Goal: Information Seeking & Learning: Understand process/instructions

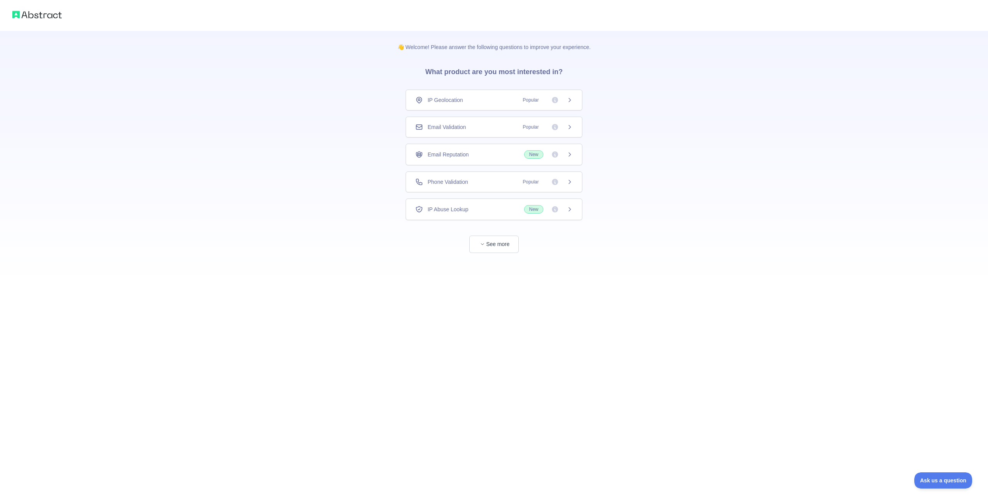
click at [471, 125] on div "Email Validation Popular" at bounding box center [493, 127] width 157 height 8
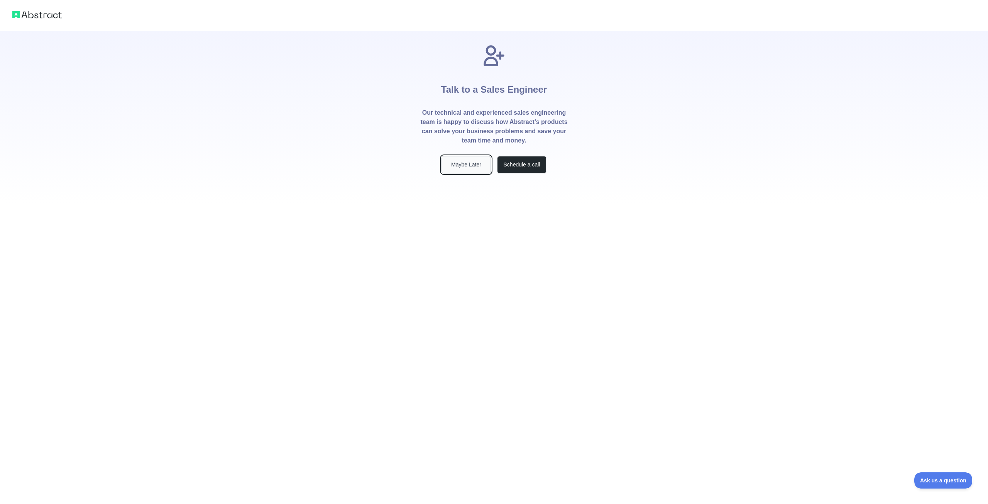
click at [469, 163] on button "Maybe Later" at bounding box center [466, 164] width 49 height 17
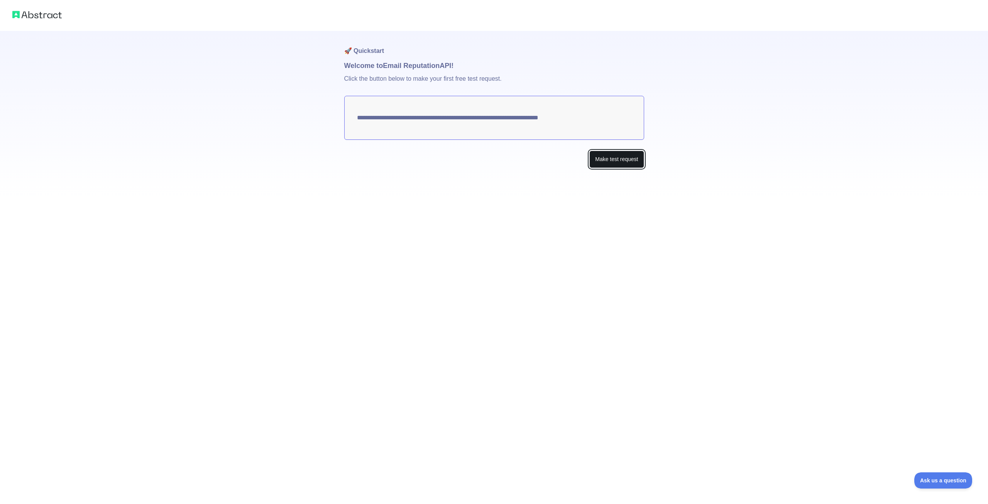
click at [615, 159] on button "Make test request" at bounding box center [616, 159] width 54 height 17
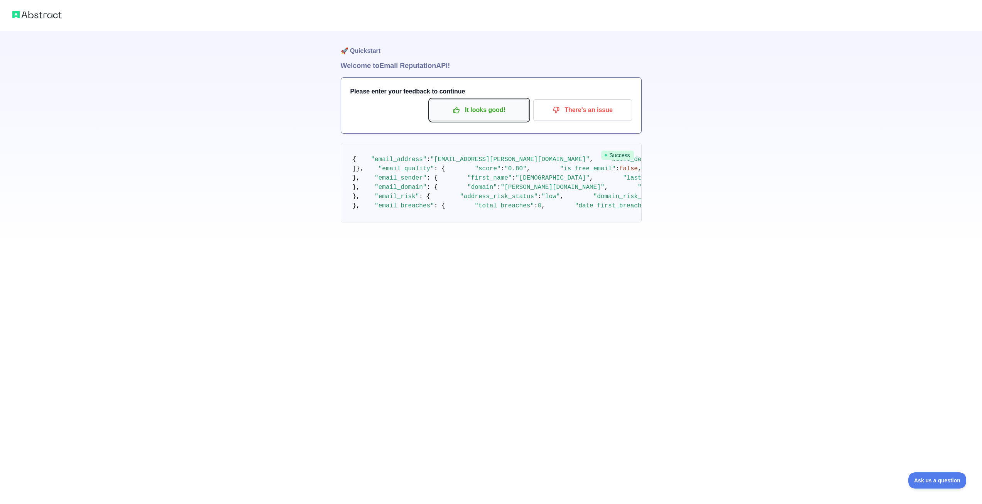
click at [486, 111] on p "It looks good!" at bounding box center [479, 109] width 87 height 13
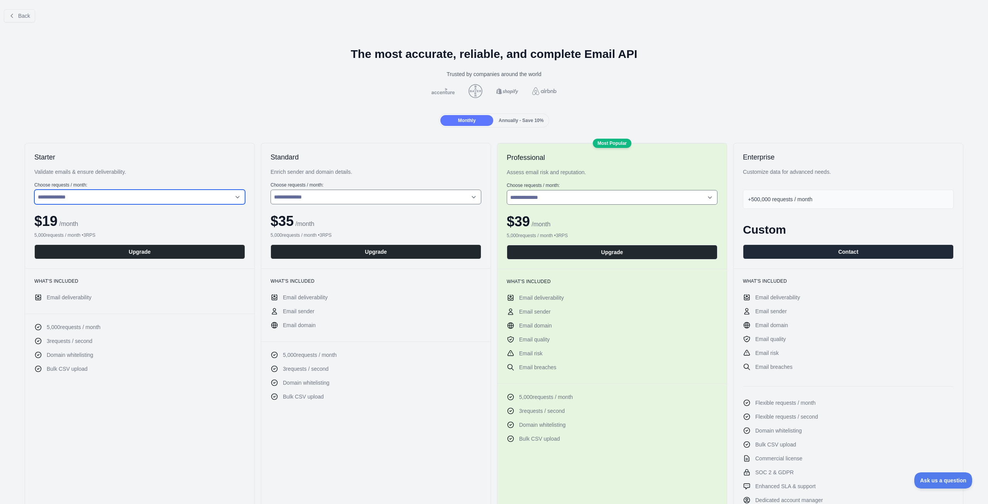
click at [137, 196] on select "**********" at bounding box center [139, 197] width 211 height 15
click at [137, 197] on select "**********" at bounding box center [139, 197] width 211 height 15
click at [22, 13] on span "Back" at bounding box center [24, 16] width 12 height 6
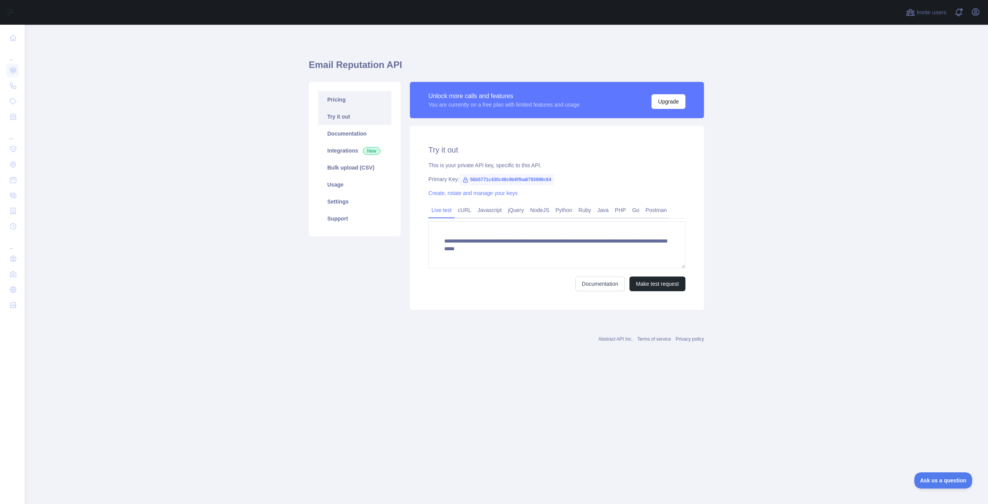
click at [338, 99] on link "Pricing" at bounding box center [354, 99] width 73 height 17
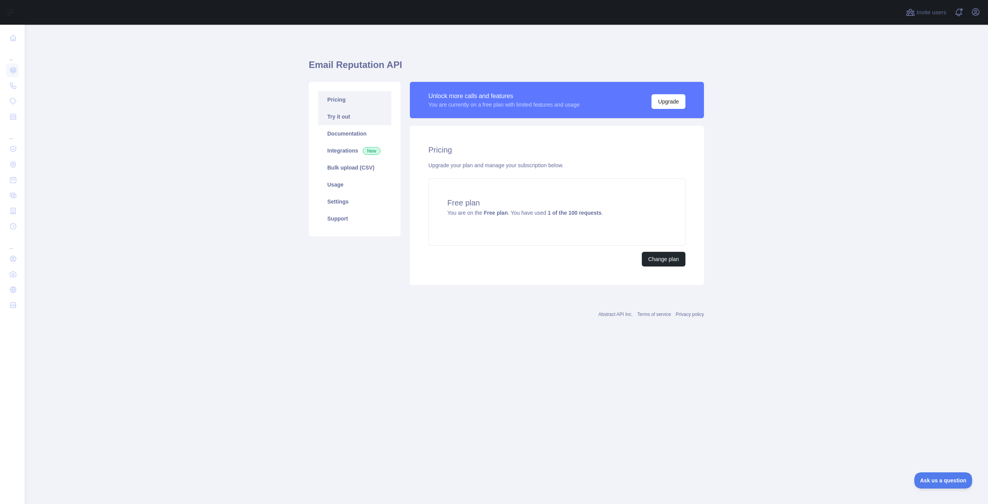
click at [348, 115] on link "Try it out" at bounding box center [354, 116] width 73 height 17
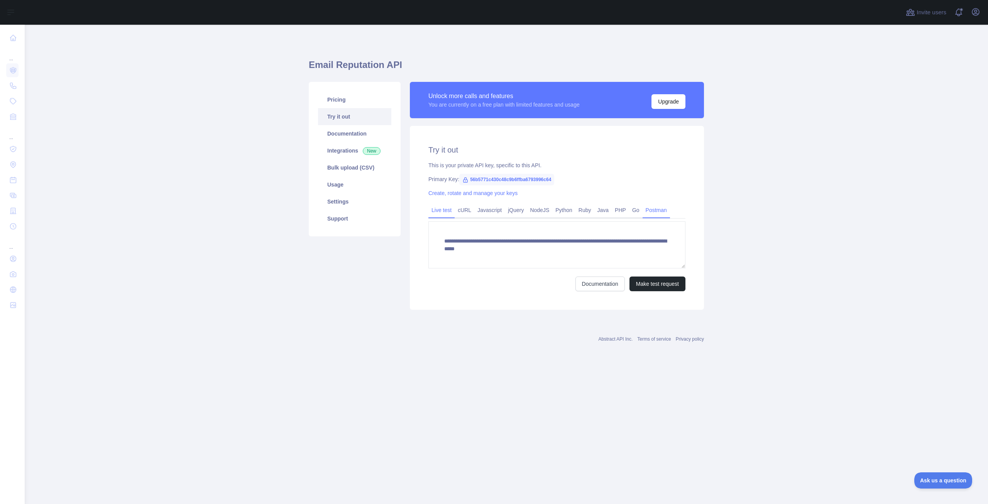
click at [651, 211] on link "Postman" at bounding box center [656, 210] width 27 height 12
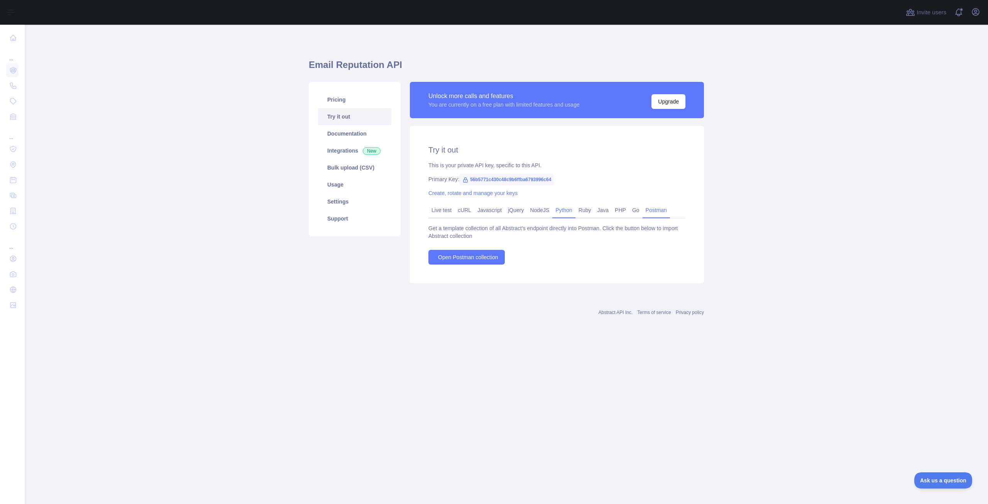
click at [562, 212] on link "Python" at bounding box center [563, 210] width 23 height 12
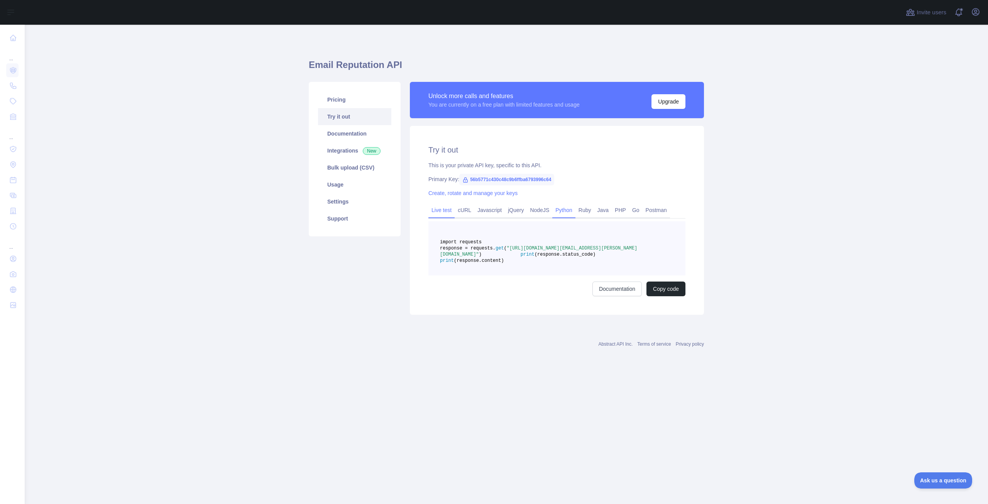
click at [442, 211] on link "Live test" at bounding box center [441, 210] width 26 height 12
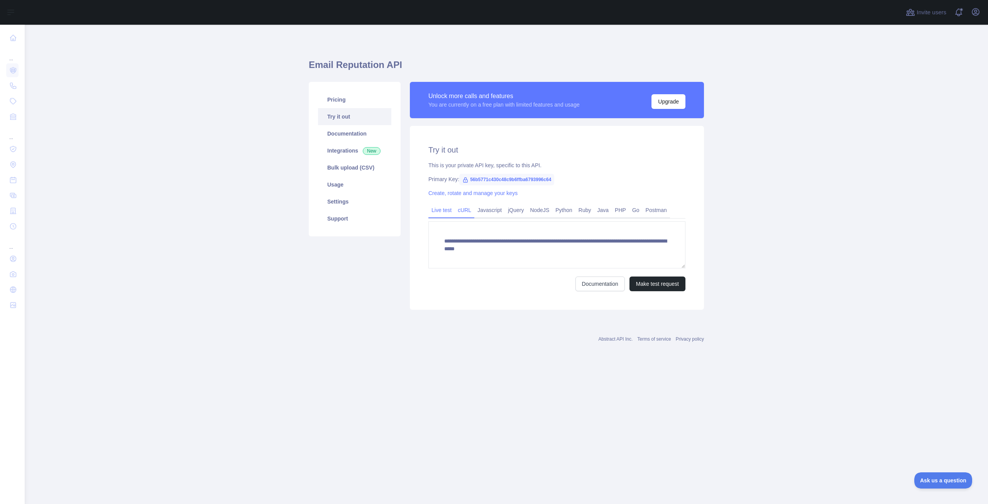
click at [465, 211] on link "cURL" at bounding box center [465, 210] width 20 height 12
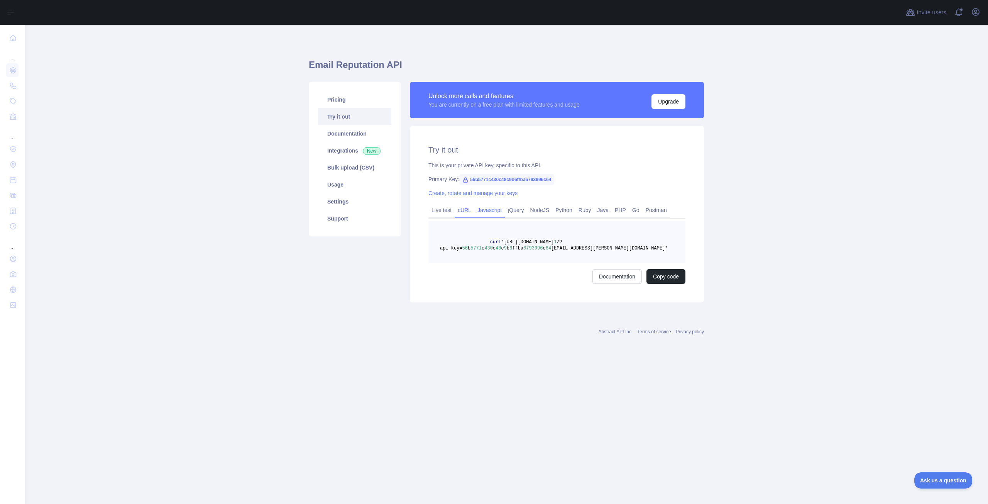
click at [493, 209] on link "Javascript" at bounding box center [489, 210] width 30 height 12
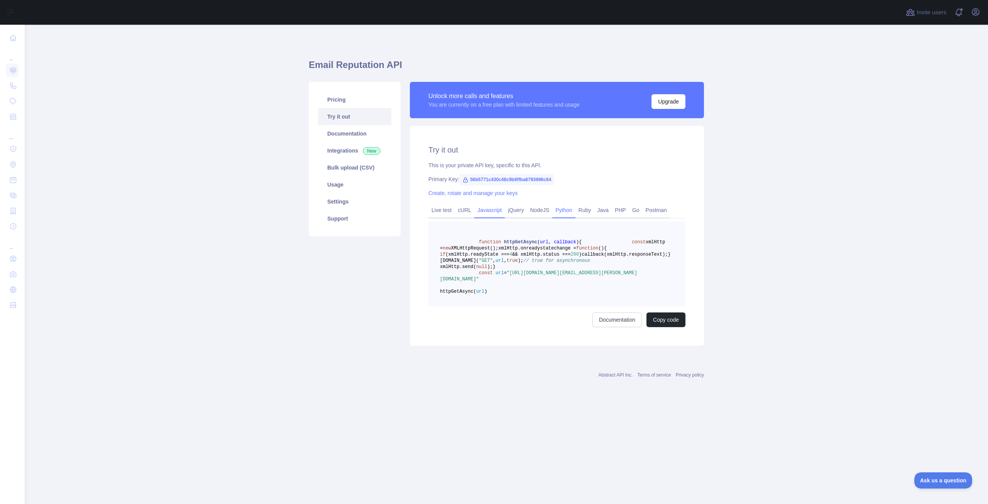
click at [560, 210] on link "Python" at bounding box center [563, 210] width 23 height 12
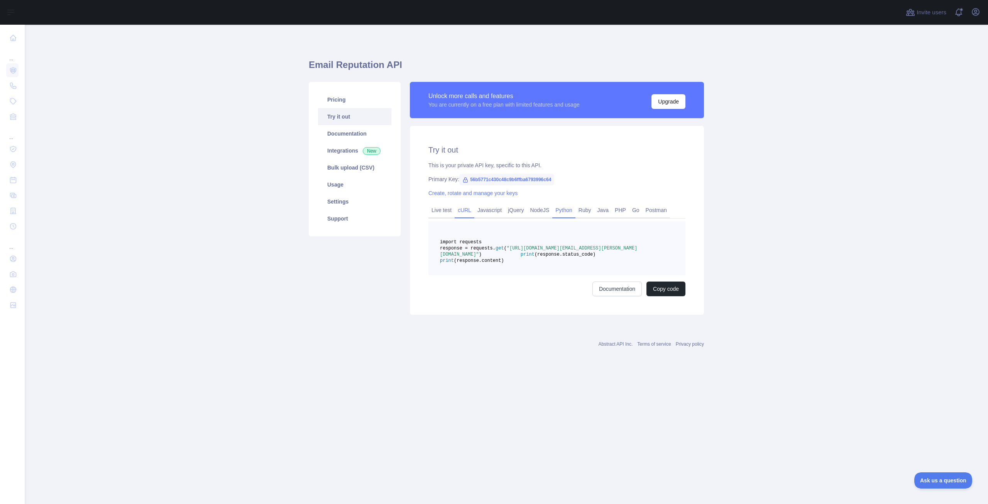
click at [461, 210] on link "cURL" at bounding box center [465, 210] width 20 height 12
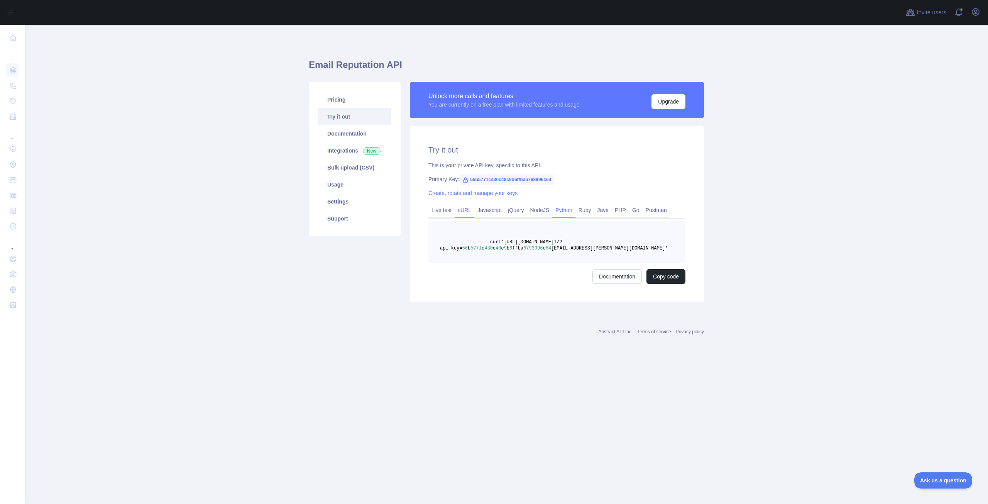
click at [561, 210] on link "Python" at bounding box center [563, 210] width 23 height 12
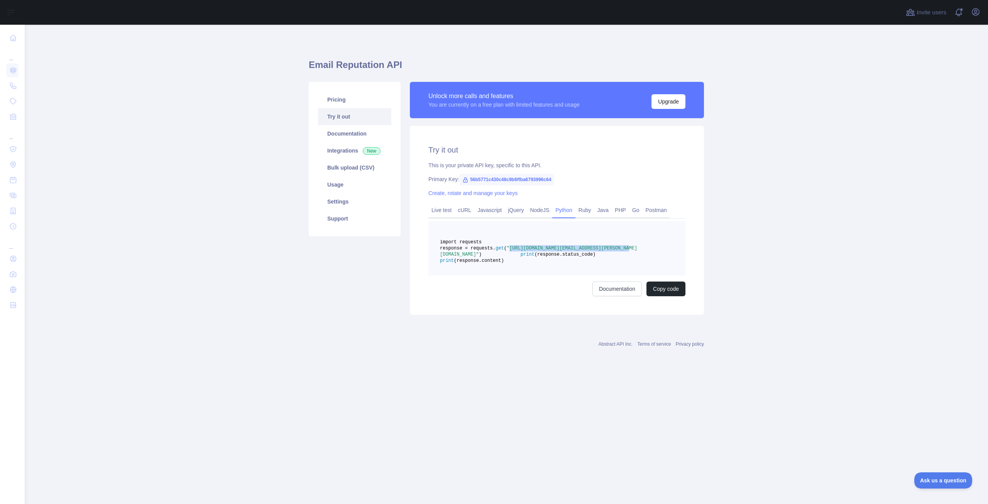
drag, startPoint x: 539, startPoint y: 254, endPoint x: 648, endPoint y: 254, distance: 109.6
click at [637, 254] on span ""[URL][DOMAIN_NAME][EMAIL_ADDRESS][PERSON_NAME][DOMAIN_NAME]"" at bounding box center [538, 252] width 197 height 12
copy span "[URL][DOMAIN_NAME]"
click at [450, 257] on span ""[URL][DOMAIN_NAME][EMAIL_ADDRESS][PERSON_NAME][DOMAIN_NAME]"" at bounding box center [538, 252] width 197 height 12
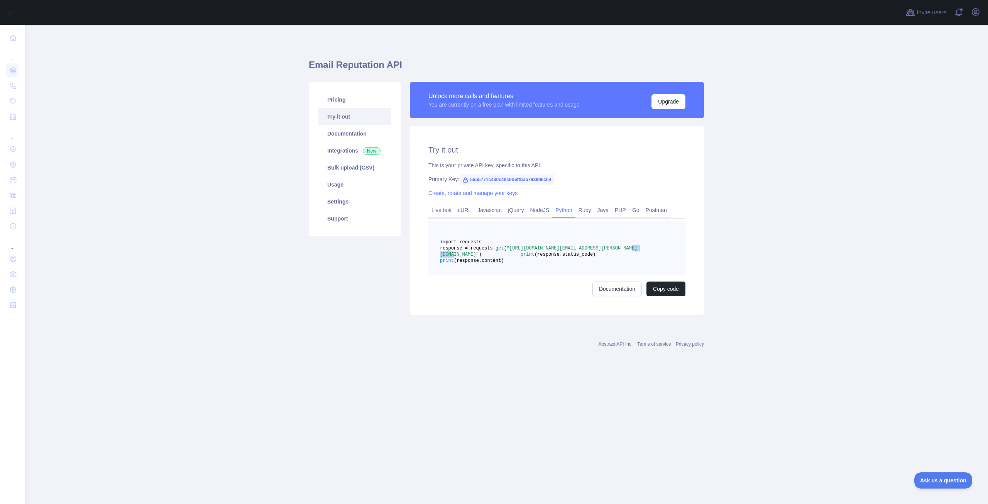
copy span "api_key"
click at [546, 257] on span ""[URL][DOMAIN_NAME][EMAIL_ADDRESS][PERSON_NAME][DOMAIN_NAME]"" at bounding box center [538, 252] width 197 height 12
copy span "email"
drag, startPoint x: 461, startPoint y: 260, endPoint x: 542, endPoint y: 263, distance: 81.5
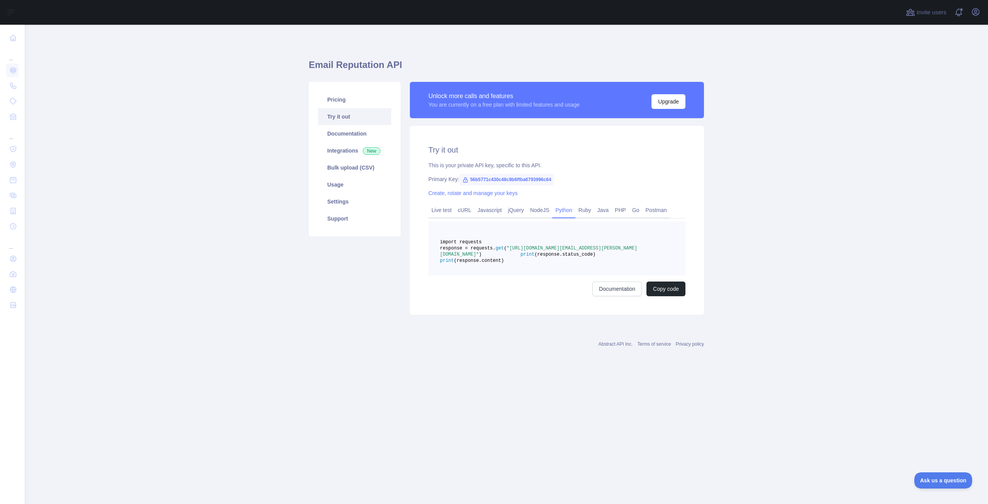
click at [542, 257] on span ""[URL][DOMAIN_NAME][EMAIL_ADDRESS][PERSON_NAME][DOMAIN_NAME]"" at bounding box center [538, 252] width 197 height 12
copy span "56b5771c430c48c9b6ffba6793996c64"
click at [453, 257] on span ""[URL][DOMAIN_NAME][EMAIL_ADDRESS][PERSON_NAME][DOMAIN_NAME]"" at bounding box center [538, 252] width 197 height 12
copy span "api_key"
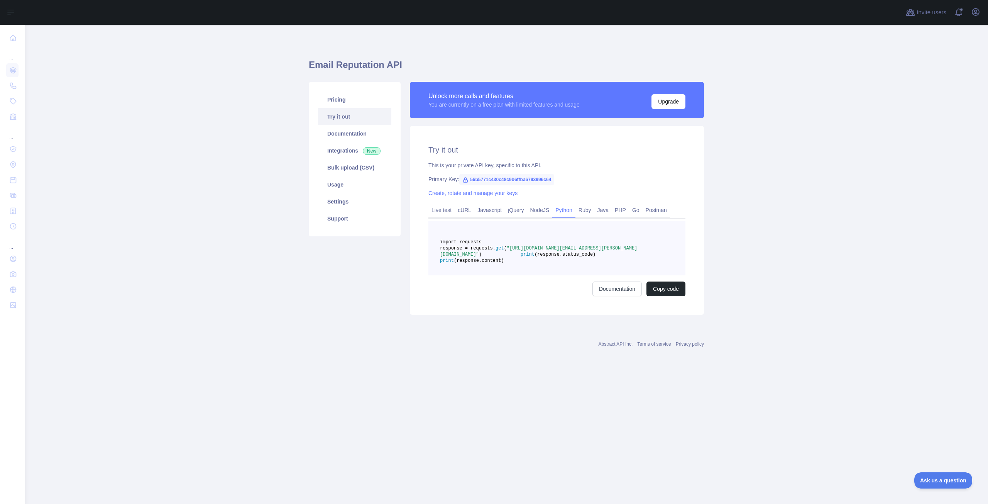
click at [544, 257] on span ""[URL][DOMAIN_NAME][EMAIL_ADDRESS][PERSON_NAME][DOMAIN_NAME]"" at bounding box center [538, 252] width 197 height 12
click at [552, 257] on span ""[URL][DOMAIN_NAME][EMAIL_ADDRESS][PERSON_NAME][DOMAIN_NAME]"" at bounding box center [538, 252] width 197 height 12
copy span "email"
drag, startPoint x: 461, startPoint y: 261, endPoint x: 542, endPoint y: 260, distance: 81.1
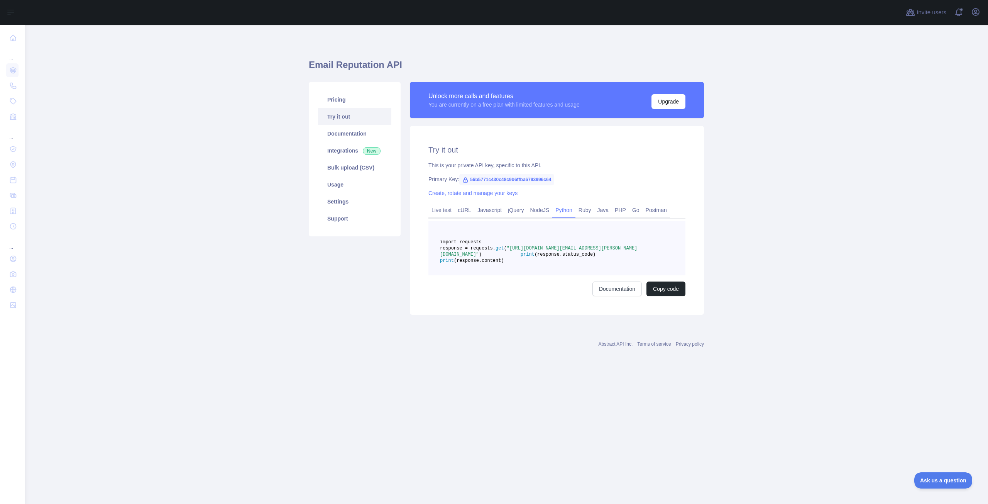
click at [542, 257] on span ""[URL][DOMAIN_NAME][EMAIL_ADDRESS][PERSON_NAME][DOMAIN_NAME]"" at bounding box center [538, 252] width 197 height 12
copy span "56b5771c430c48c9b6ffba6793996c64"
drag, startPoint x: 560, startPoint y: 261, endPoint x: 633, endPoint y: 263, distance: 73.0
click at [633, 263] on pre "import requests response = requests. get ( "[URL][DOMAIN_NAME][EMAIL_ADDRESS][P…" at bounding box center [556, 248] width 257 height 54
copy span "[EMAIL_ADDRESS][PERSON_NAME][DOMAIN_NAME]"
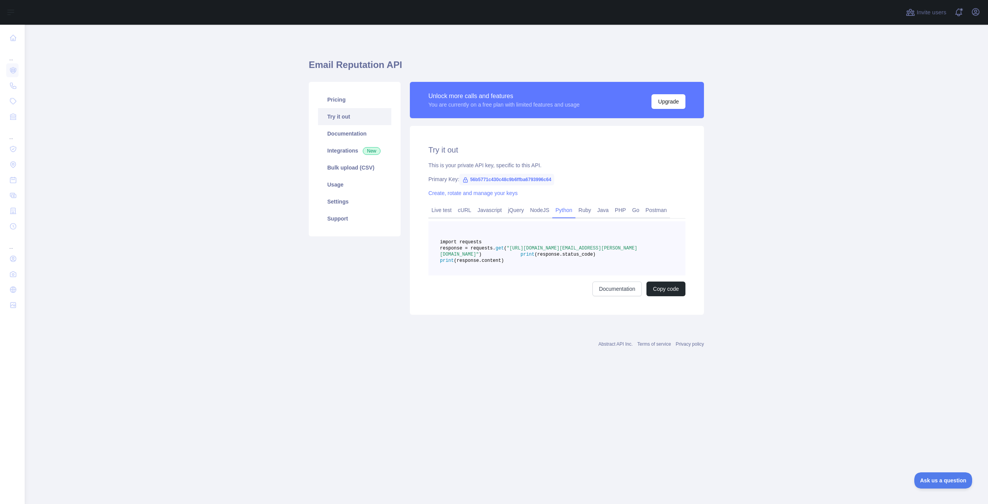
click at [557, 257] on span ""[URL][DOMAIN_NAME][EMAIL_ADDRESS][PERSON_NAME][DOMAIN_NAME]"" at bounding box center [538, 252] width 197 height 12
drag, startPoint x: 460, startPoint y: 261, endPoint x: 542, endPoint y: 260, distance: 81.8
click at [542, 257] on span ""[URL][DOMAIN_NAME][EMAIL_ADDRESS][PERSON_NAME][DOMAIN_NAME]"" at bounding box center [538, 252] width 197 height 12
copy span "56b5771c430c48c9b6ffba6793996c64"
drag, startPoint x: 560, startPoint y: 260, endPoint x: 633, endPoint y: 261, distance: 72.6
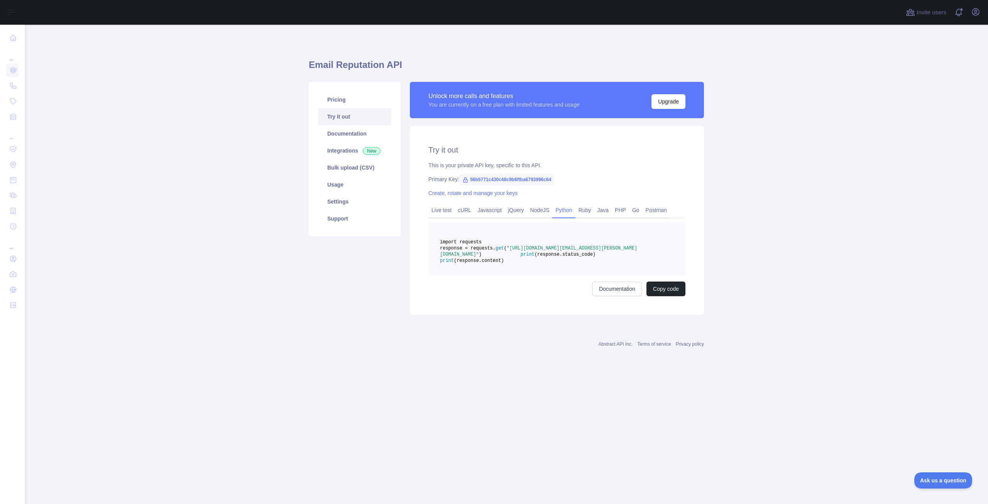
click at [633, 257] on span ""[URL][DOMAIN_NAME][EMAIL_ADDRESS][PERSON_NAME][DOMAIN_NAME]"" at bounding box center [538, 252] width 197 height 12
copy span "[EMAIL_ADDRESS][PERSON_NAME][DOMAIN_NAME]"
